Goal: Information Seeking & Learning: Learn about a topic

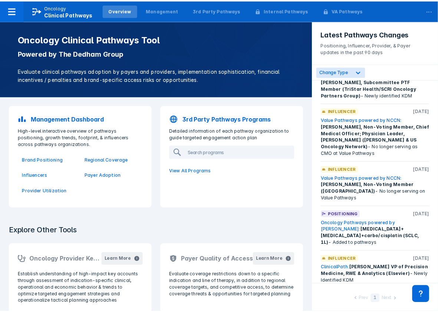
scroll to position [99, 0]
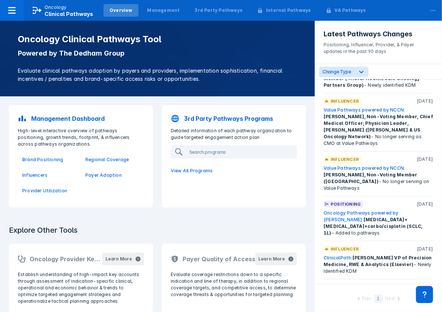
click at [398, 210] on link "Oncology Pathways powered by [PERSON_NAME]:" at bounding box center [360, 216] width 75 height 12
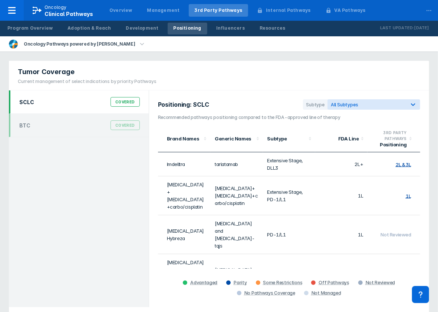
click at [118, 101] on div "Covered" at bounding box center [125, 102] width 29 height 10
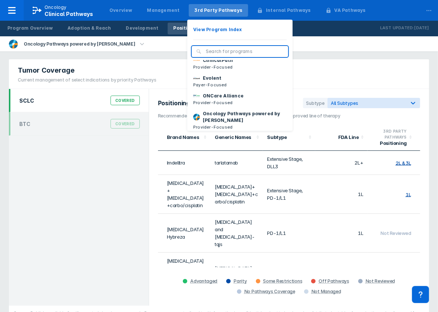
scroll to position [49, 0]
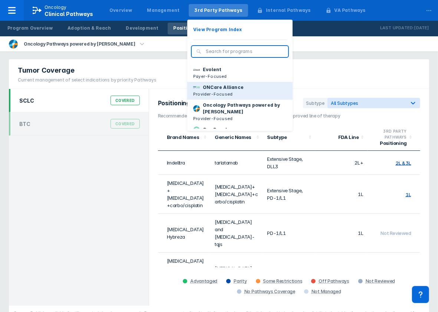
click at [217, 91] on p "Provider-Focused" at bounding box center [218, 94] width 50 height 7
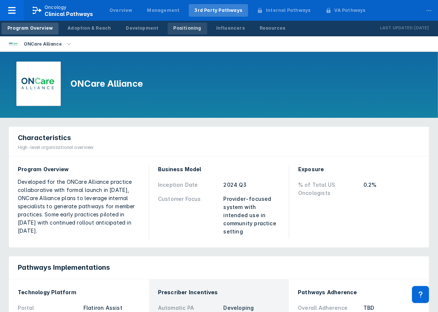
click at [174, 29] on div "Positioning" at bounding box center [188, 28] width 28 height 7
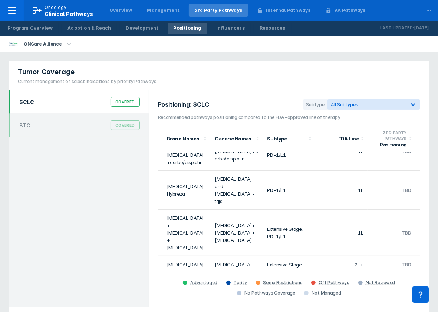
scroll to position [24, 0]
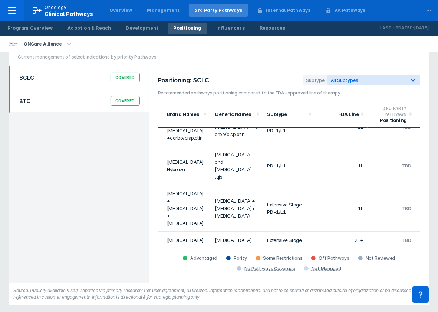
click at [127, 98] on div "Covered" at bounding box center [125, 101] width 29 height 10
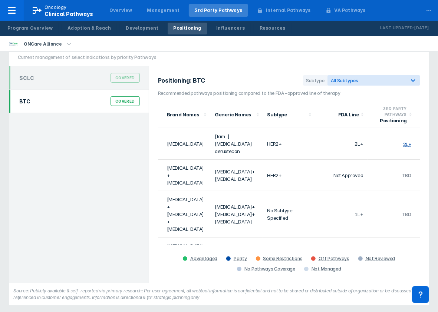
scroll to position [26, 0]
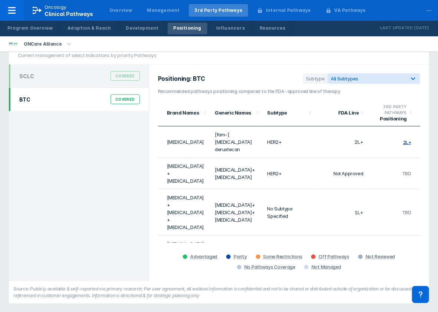
click at [114, 102] on div "Covered" at bounding box center [125, 100] width 29 height 10
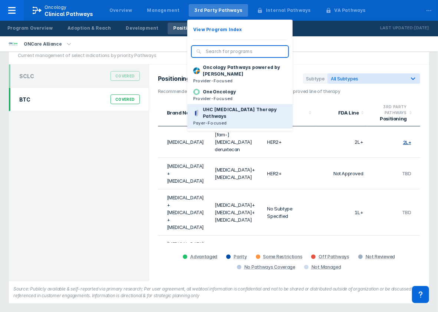
scroll to position [98, 0]
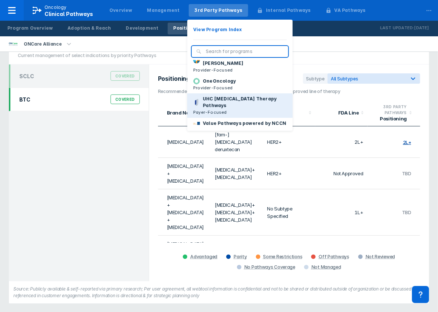
click at [217, 109] on p "Payer-Focused" at bounding box center [239, 112] width 93 height 7
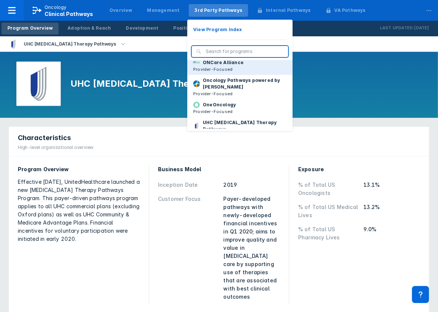
scroll to position [98, 0]
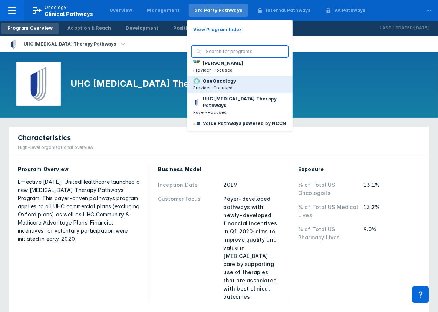
click at [214, 85] on p "Provider-Focused" at bounding box center [214, 88] width 43 height 7
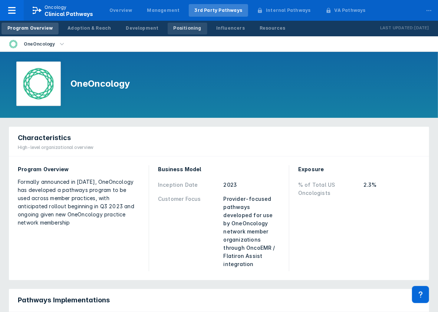
click at [178, 28] on div "Positioning" at bounding box center [188, 28] width 28 height 7
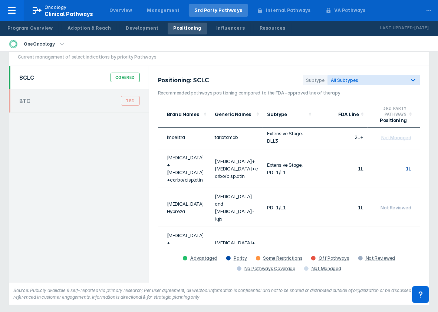
click at [366, 201] on tbody "Imdelltra tarlatamab Extensive Stage, DLL3 2L+ Not Managed Imfinzi+etoposide+ca…" at bounding box center [289, 232] width 262 height 214
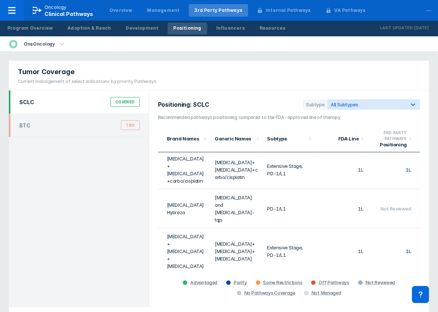
scroll to position [45, 0]
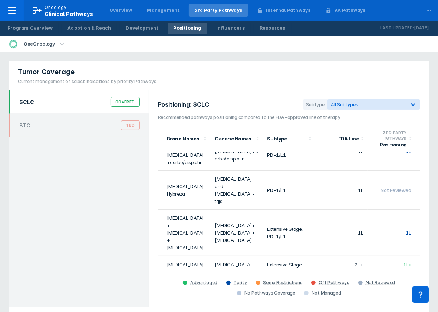
click at [121, 102] on div "Covered" at bounding box center [125, 102] width 29 height 10
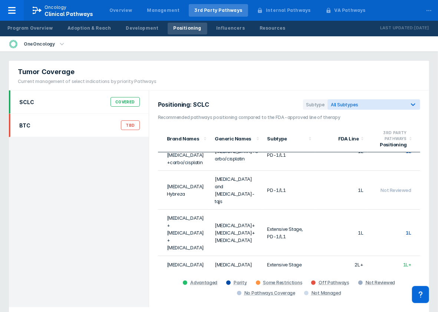
click at [116, 125] on div "BTC TBD" at bounding box center [79, 125] width 129 height 14
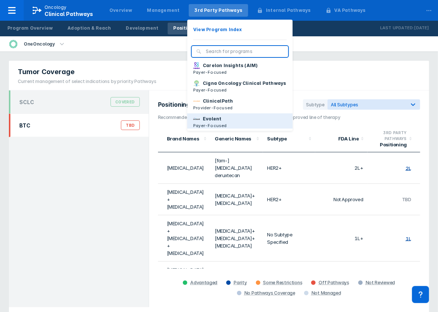
click at [213, 118] on p "Evolent" at bounding box center [212, 119] width 19 height 7
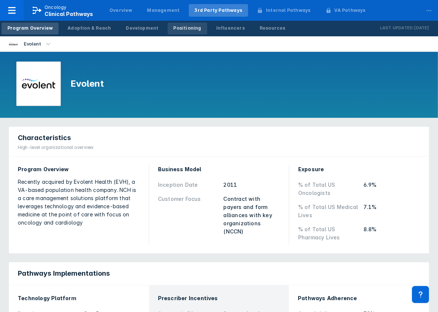
click at [174, 30] on div "Positioning" at bounding box center [188, 28] width 28 height 7
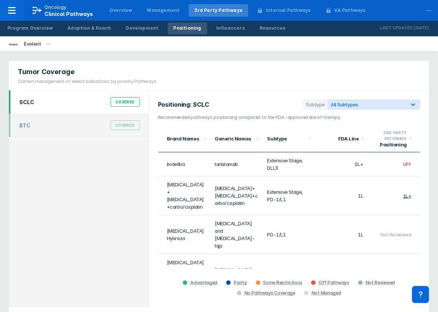
scroll to position [24, 0]
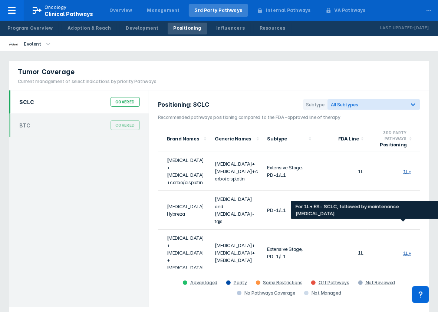
click at [403, 250] on div "1L+" at bounding box center [407, 253] width 8 height 6
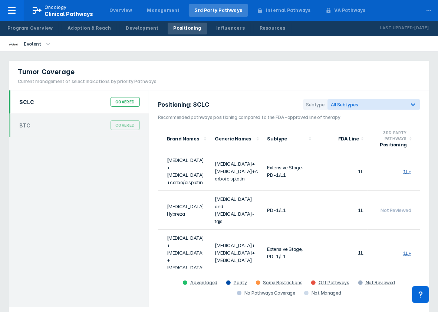
click at [400, 230] on td "1L+" at bounding box center [394, 253] width 53 height 46
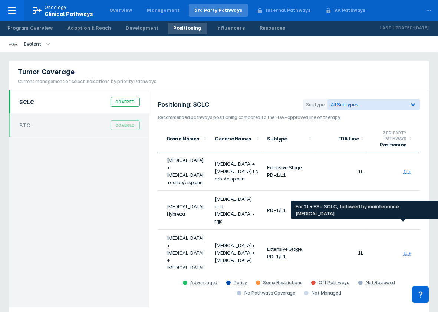
click at [403, 250] on div "1L+" at bounding box center [407, 253] width 8 height 6
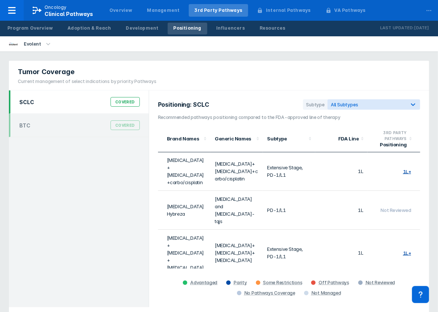
click at [120, 103] on div "Covered" at bounding box center [125, 102] width 29 height 10
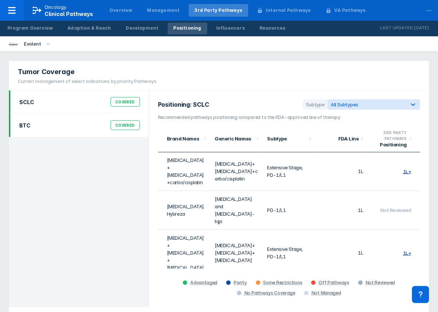
click at [120, 116] on div "BTC Covered" at bounding box center [79, 125] width 140 height 23
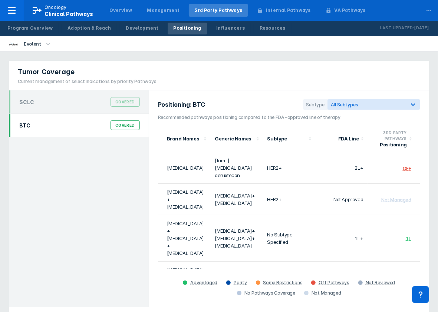
click at [120, 122] on div "Covered" at bounding box center [125, 126] width 29 height 10
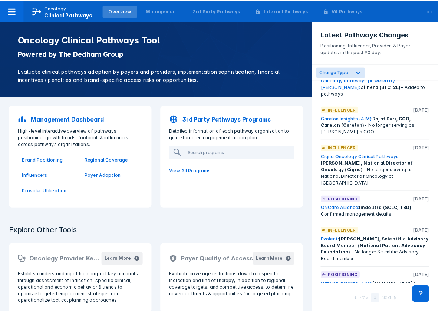
scroll to position [494, 0]
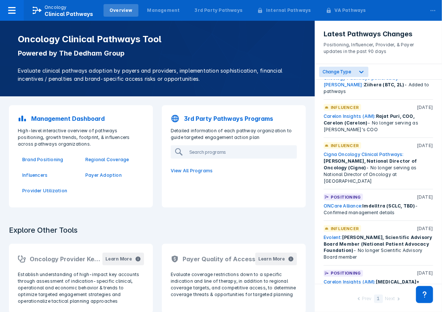
click at [394, 203] on span "Imdelltra (SCLC, TBD)" at bounding box center [388, 206] width 53 height 6
click at [350, 203] on link "ONCare Alliance:" at bounding box center [342, 206] width 39 height 6
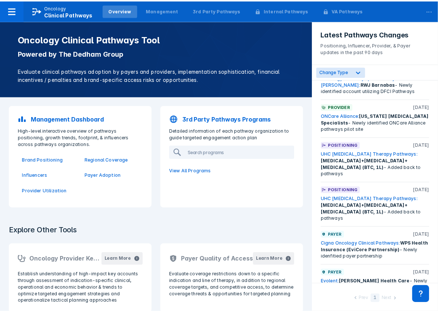
scroll to position [1162, 0]
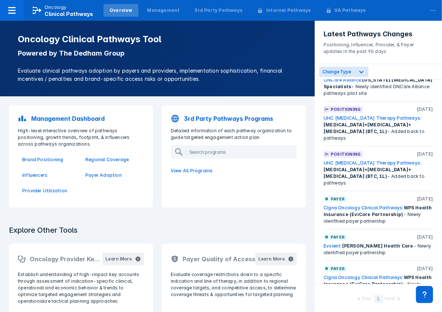
click at [376, 243] on span "[PERSON_NAME] Health Care" at bounding box center [377, 246] width 71 height 6
click at [328, 243] on link "Evolent:" at bounding box center [332, 246] width 19 height 6
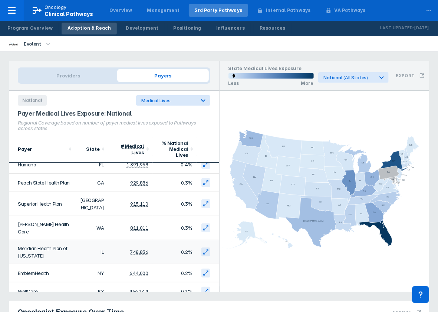
scroll to position [99, 0]
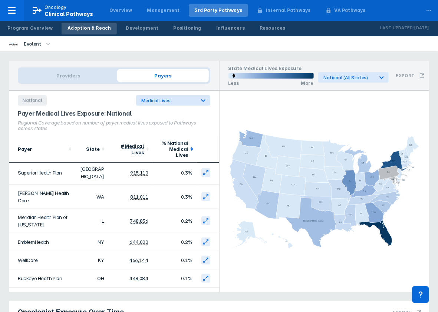
click at [183, 145] on div "% National Medical Lives" at bounding box center [172, 149] width 31 height 18
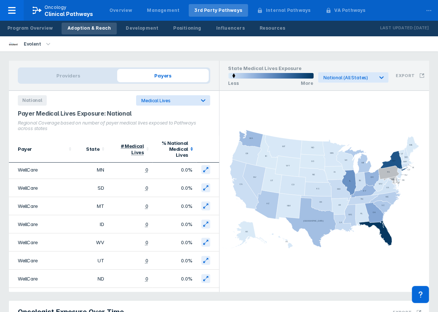
scroll to position [0, 0]
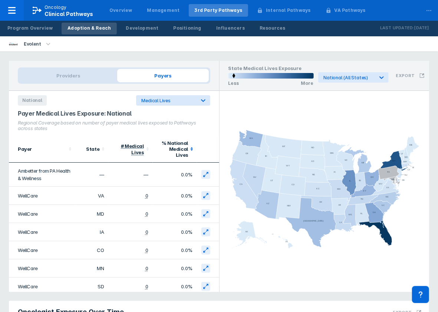
click at [188, 150] on icon at bounding box center [191, 148] width 7 height 7
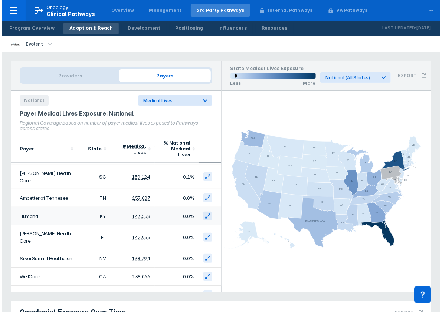
scroll to position [791, 0]
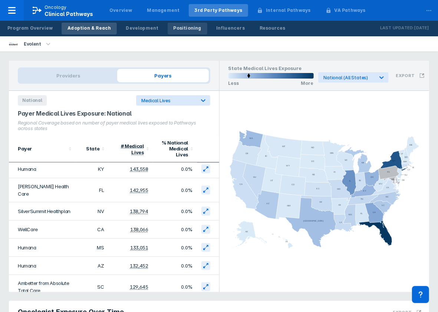
click at [171, 32] on link "Positioning" at bounding box center [188, 29] width 40 height 12
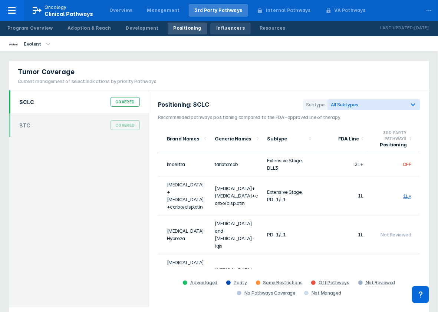
click at [216, 29] on div "Influencers" at bounding box center [230, 28] width 29 height 7
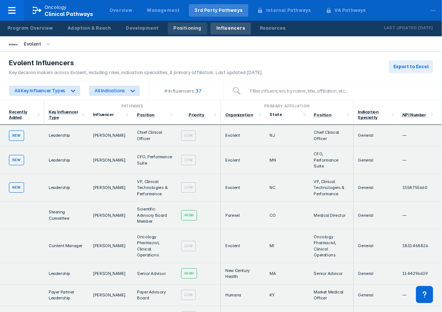
click at [181, 25] on div "Positioning" at bounding box center [188, 28] width 28 height 7
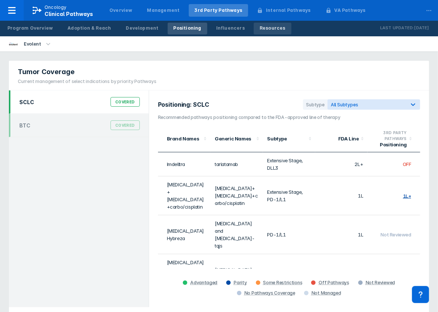
click at [260, 29] on div "Resources" at bounding box center [273, 28] width 26 height 7
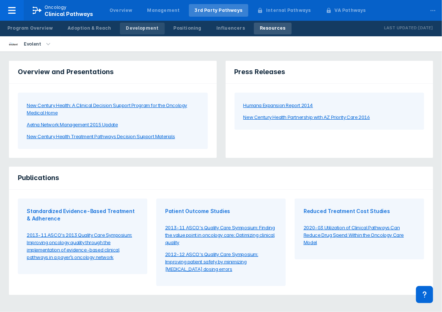
click at [142, 29] on div "Development" at bounding box center [142, 28] width 33 height 7
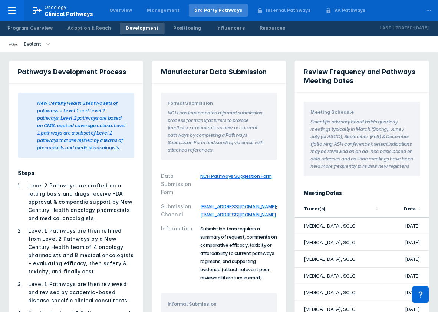
click at [142, 29] on div "Development" at bounding box center [142, 28] width 33 height 7
